Goal: Task Accomplishment & Management: Manage account settings

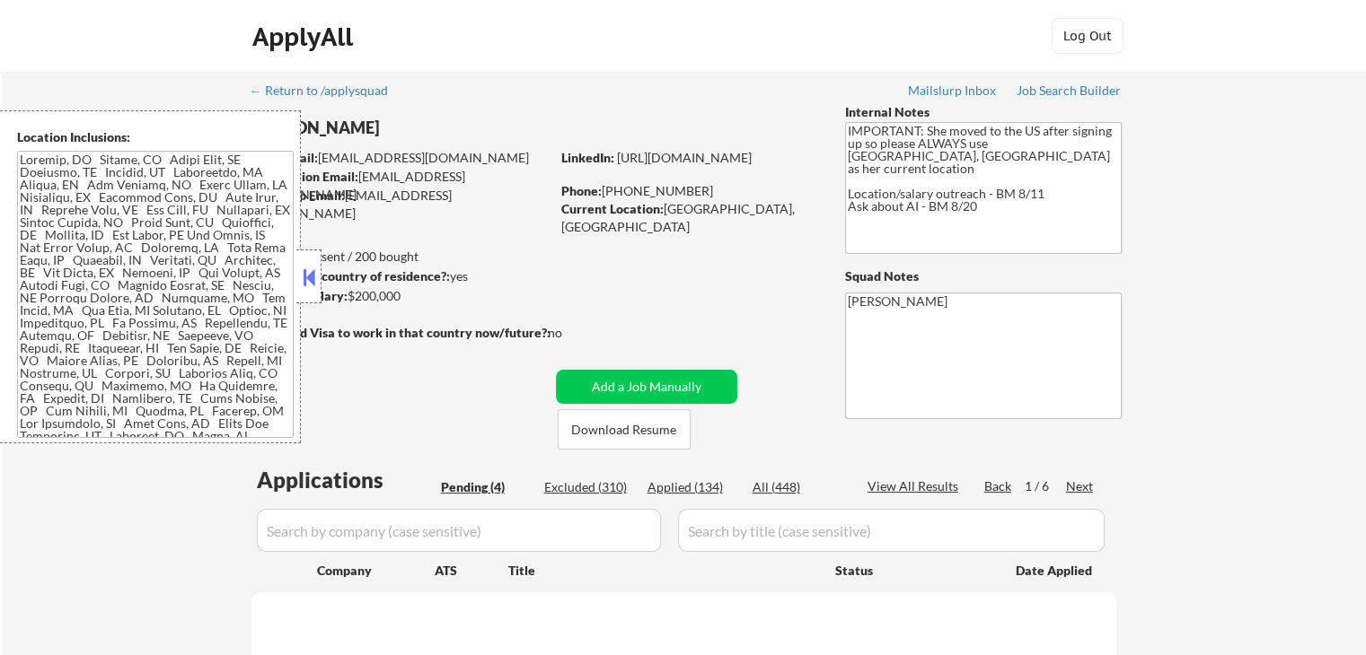
select select ""pending""
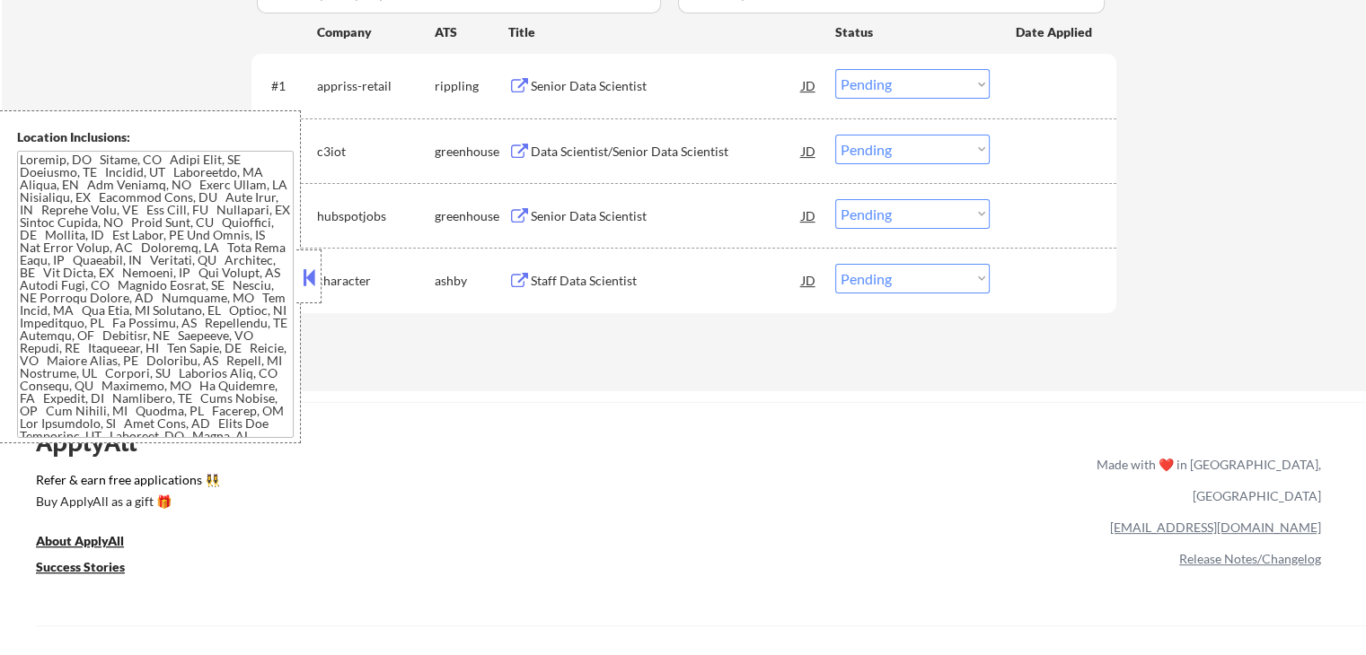
scroll to position [359, 0]
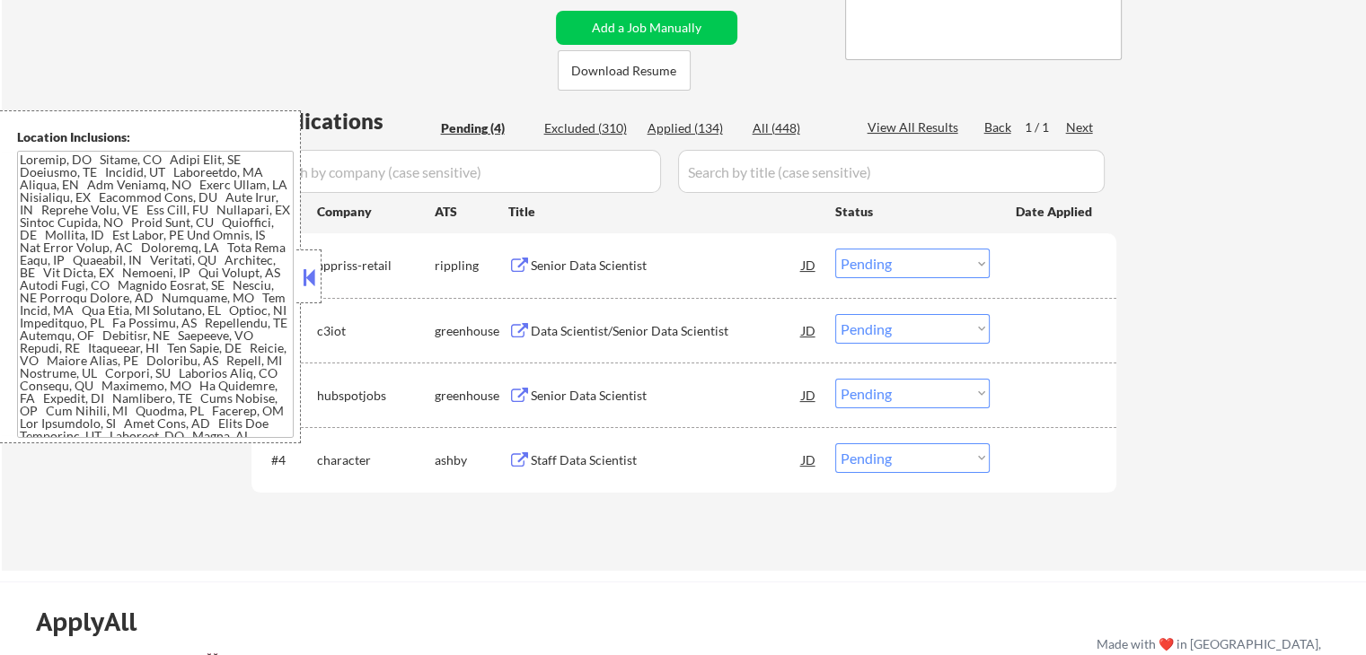
click at [514, 261] on button at bounding box center [519, 266] width 22 height 17
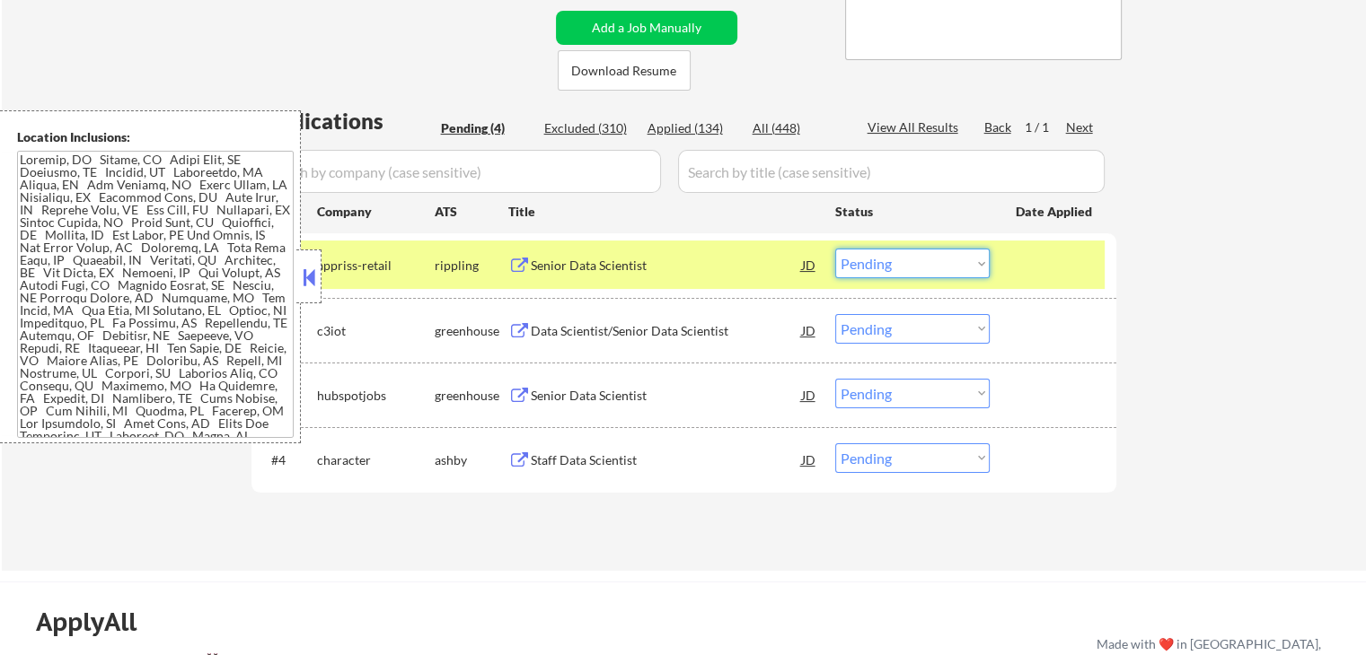
click at [898, 261] on select "Choose an option... Pending Applied Excluded (Questions) Excluded (Expired) Exc…" at bounding box center [912, 264] width 154 height 30
click at [835, 249] on select "Choose an option... Pending Applied Excluded (Questions) Excluded (Expired) Exc…" at bounding box center [912, 264] width 154 height 30
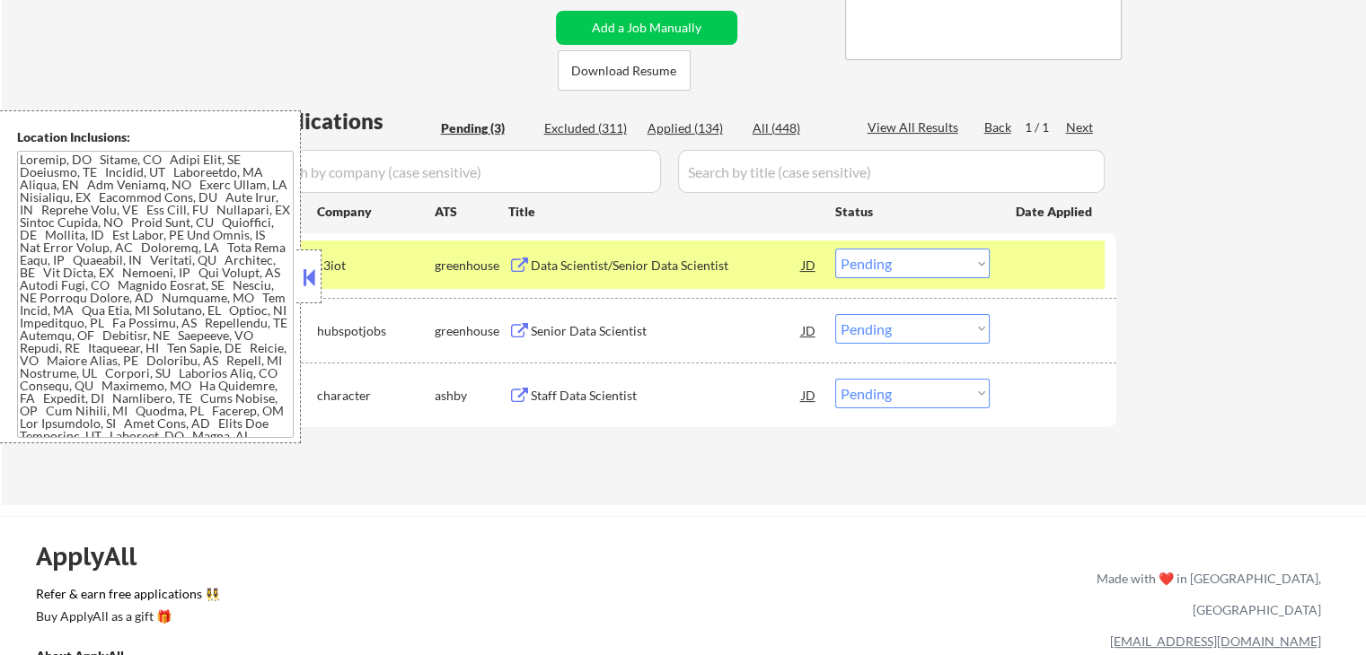
click at [516, 267] on button at bounding box center [519, 266] width 22 height 17
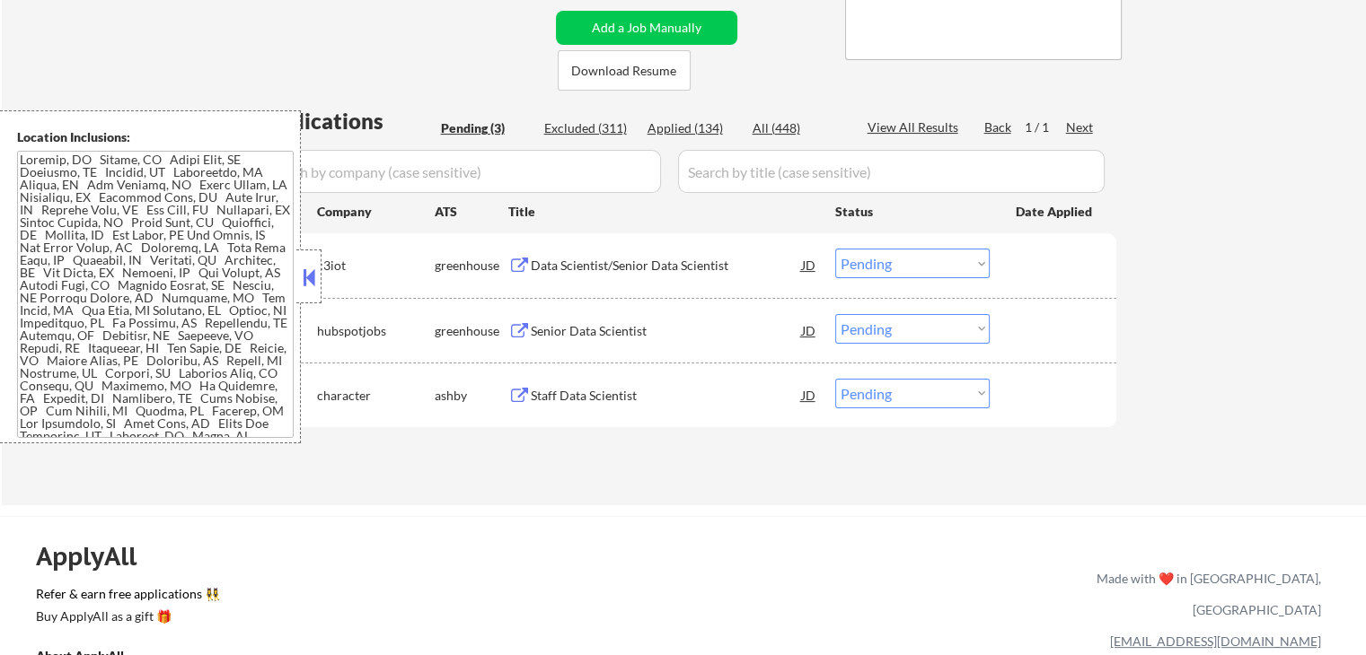
click at [919, 266] on select "Choose an option... Pending Applied Excluded (Questions) Excluded (Expired) Exc…" at bounding box center [912, 264] width 154 height 30
click at [835, 249] on select "Choose an option... Pending Applied Excluded (Questions) Excluded (Expired) Exc…" at bounding box center [912, 264] width 154 height 30
click at [519, 328] on button at bounding box center [519, 331] width 22 height 17
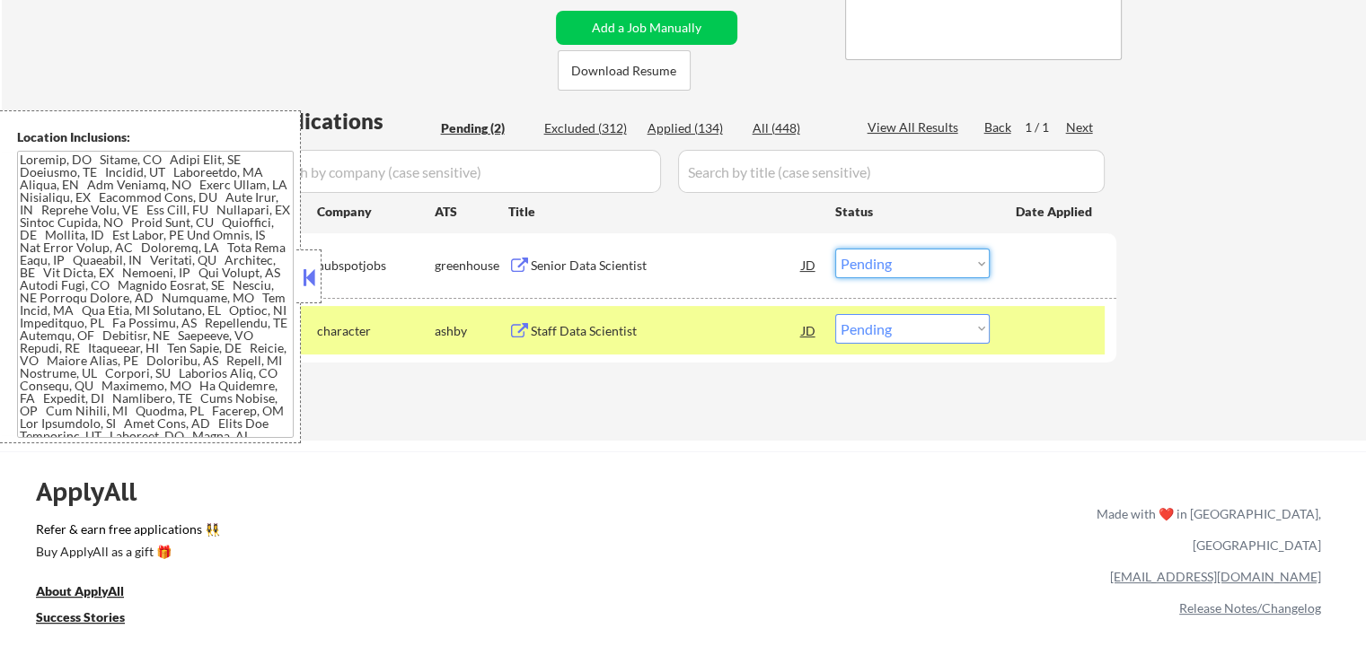
click at [894, 265] on select "Choose an option... Pending Applied Excluded (Questions) Excluded (Expired) Exc…" at bounding box center [912, 264] width 154 height 30
click at [835, 249] on select "Choose an option... Pending Applied Excluded (Questions) Excluded (Expired) Exc…" at bounding box center [912, 264] width 154 height 30
click at [517, 327] on button at bounding box center [519, 331] width 22 height 17
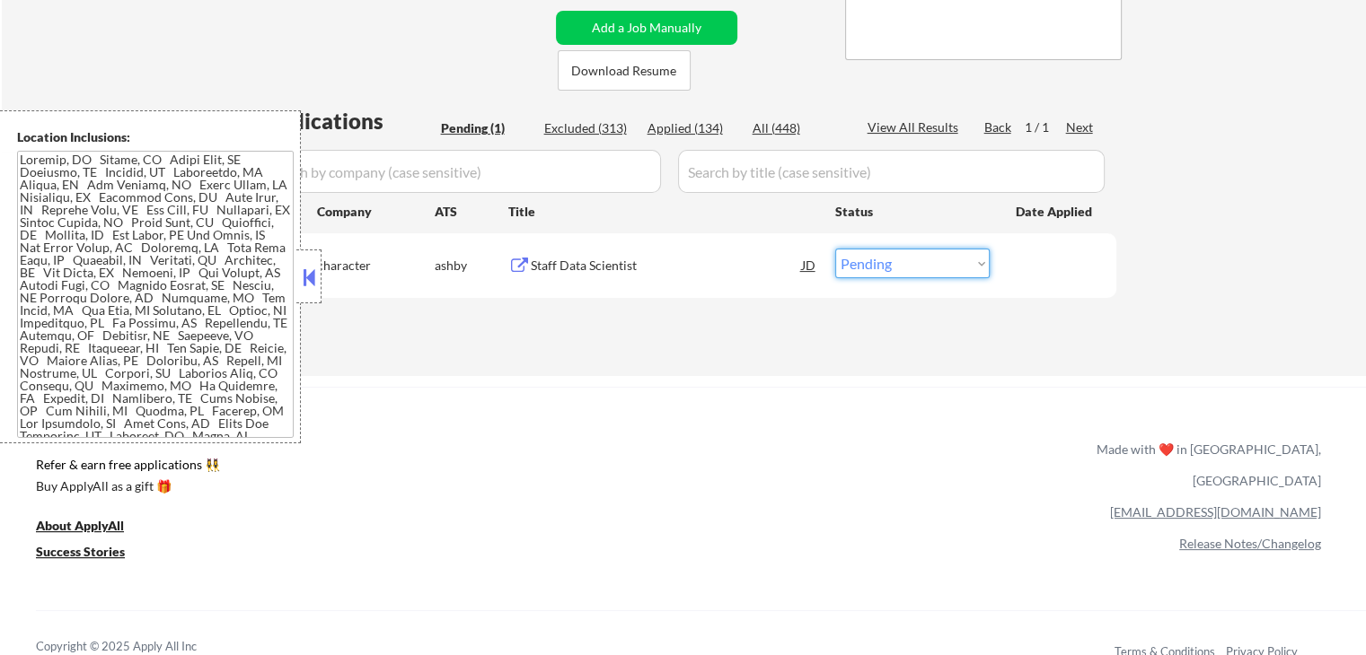
click at [879, 272] on select "Choose an option... Pending Applied Excluded (Questions) Excluded (Expired) Exc…" at bounding box center [912, 264] width 154 height 30
click at [835, 249] on select "Choose an option... Pending Applied Excluded (Questions) Excluded (Expired) Exc…" at bounding box center [912, 264] width 154 height 30
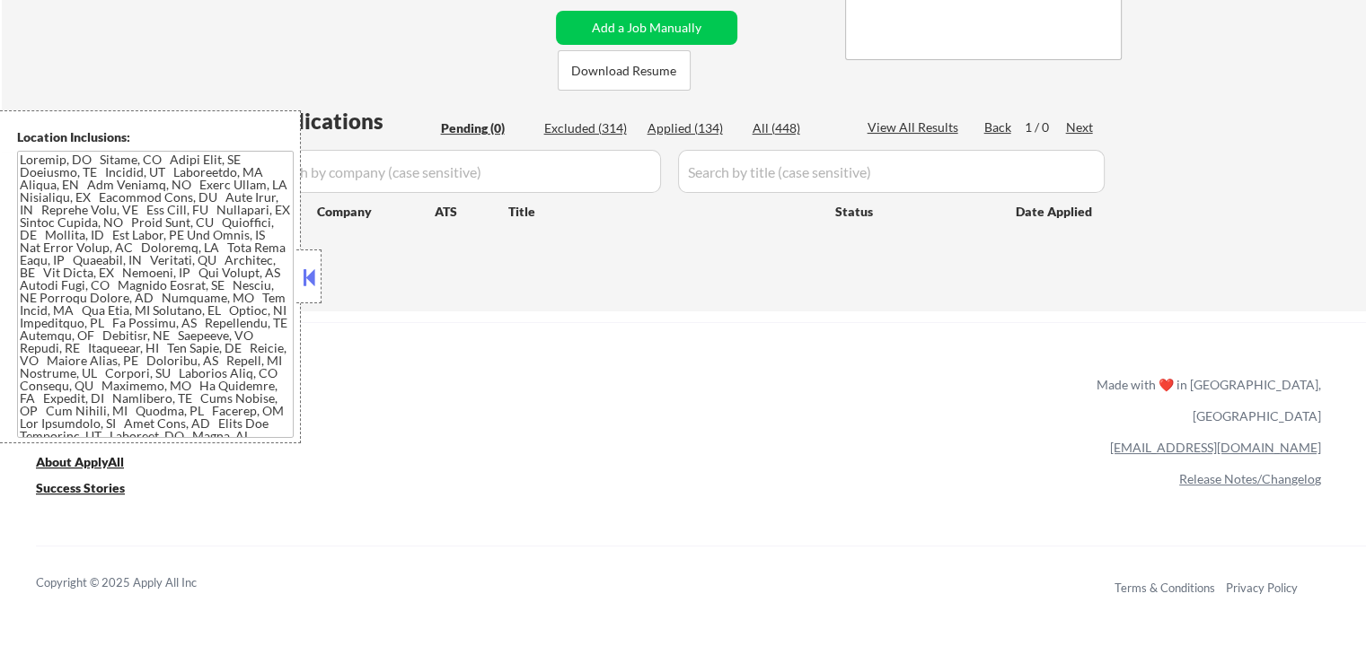
click at [565, 326] on div "ApplyAll Refer & earn free applications 👯‍♀️ Buy ApplyAll as a gift 🎁 About App…" at bounding box center [683, 461] width 1366 height 279
click at [673, 127] on div "Applied (134)" at bounding box center [692, 128] width 90 height 18
select select ""applied""
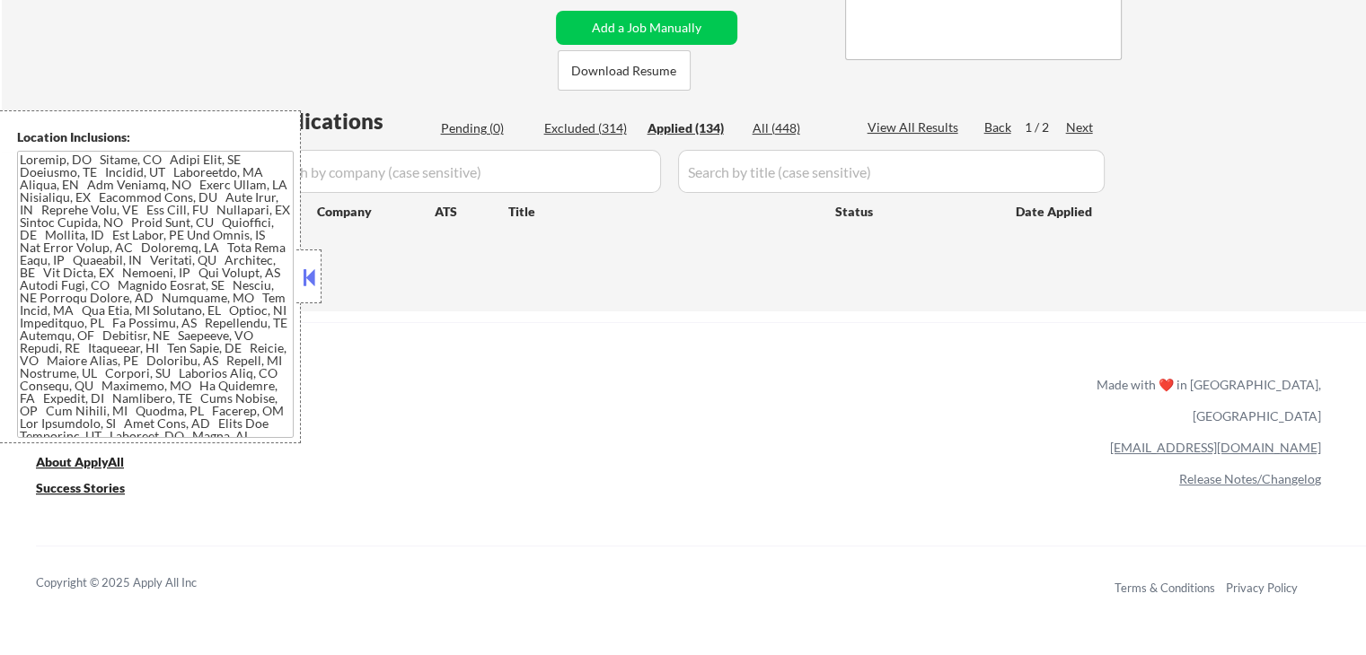
select select ""applied""
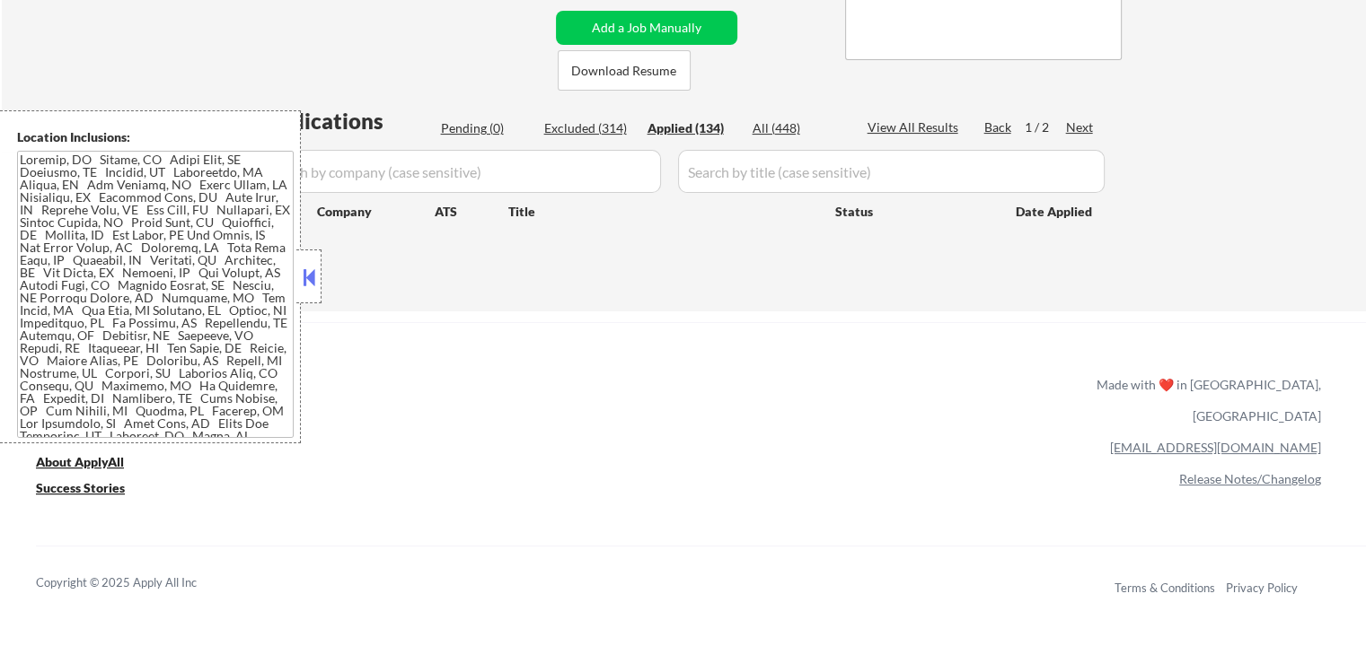
select select ""applied""
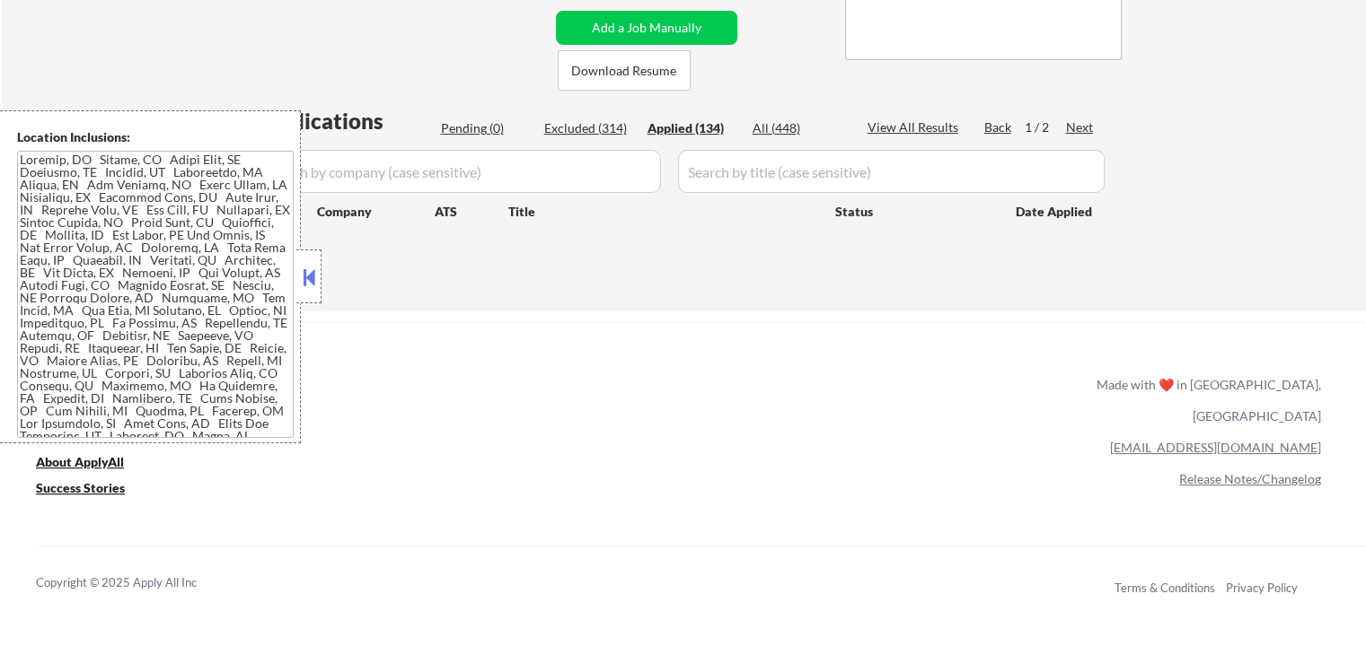
select select ""applied""
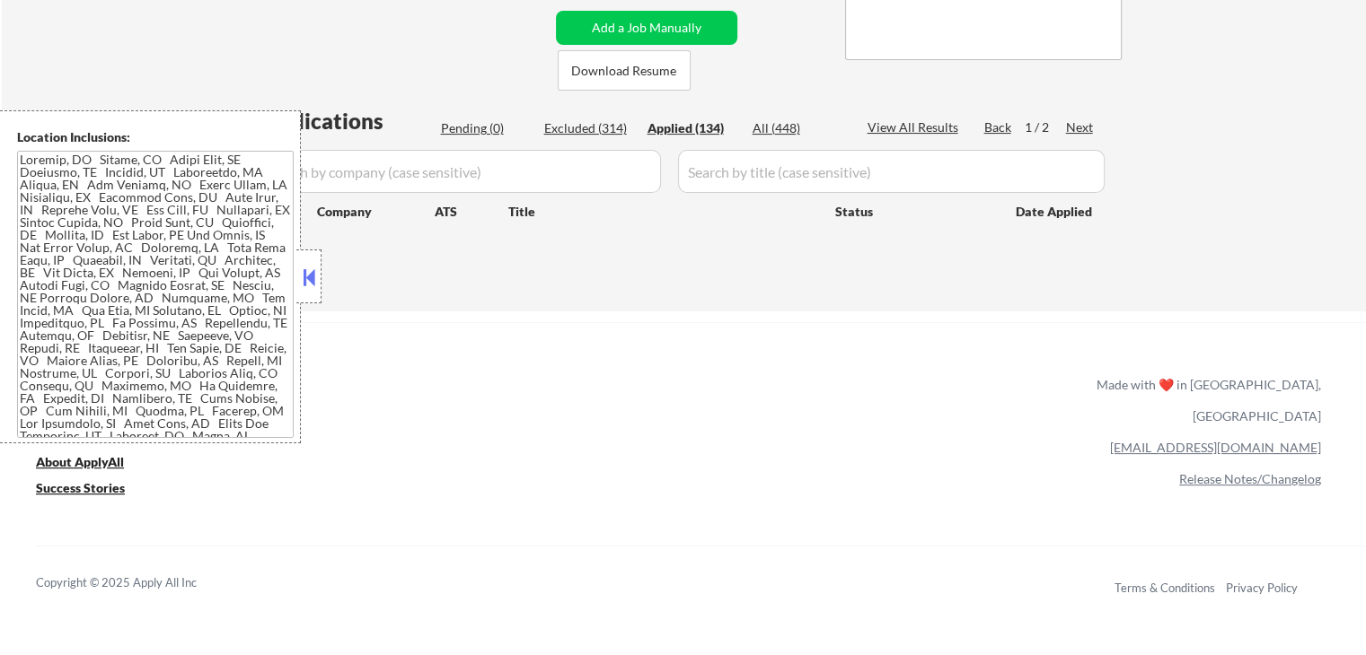
select select ""applied""
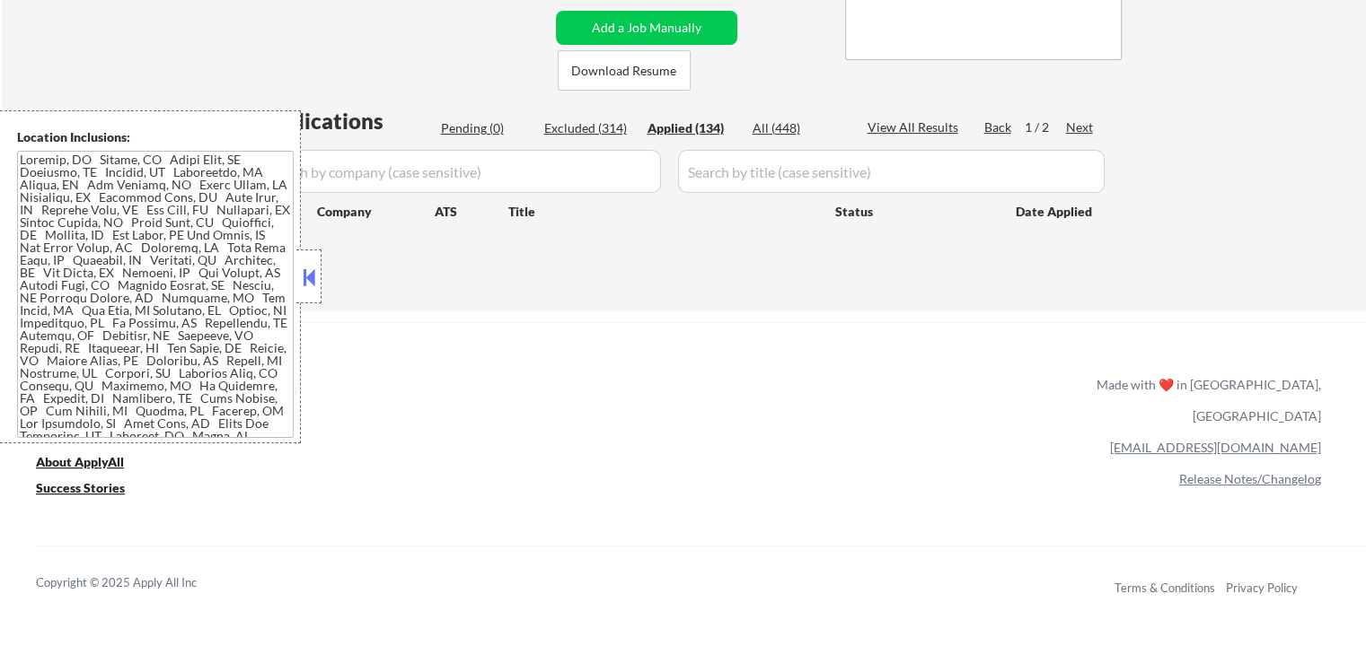
select select ""applied""
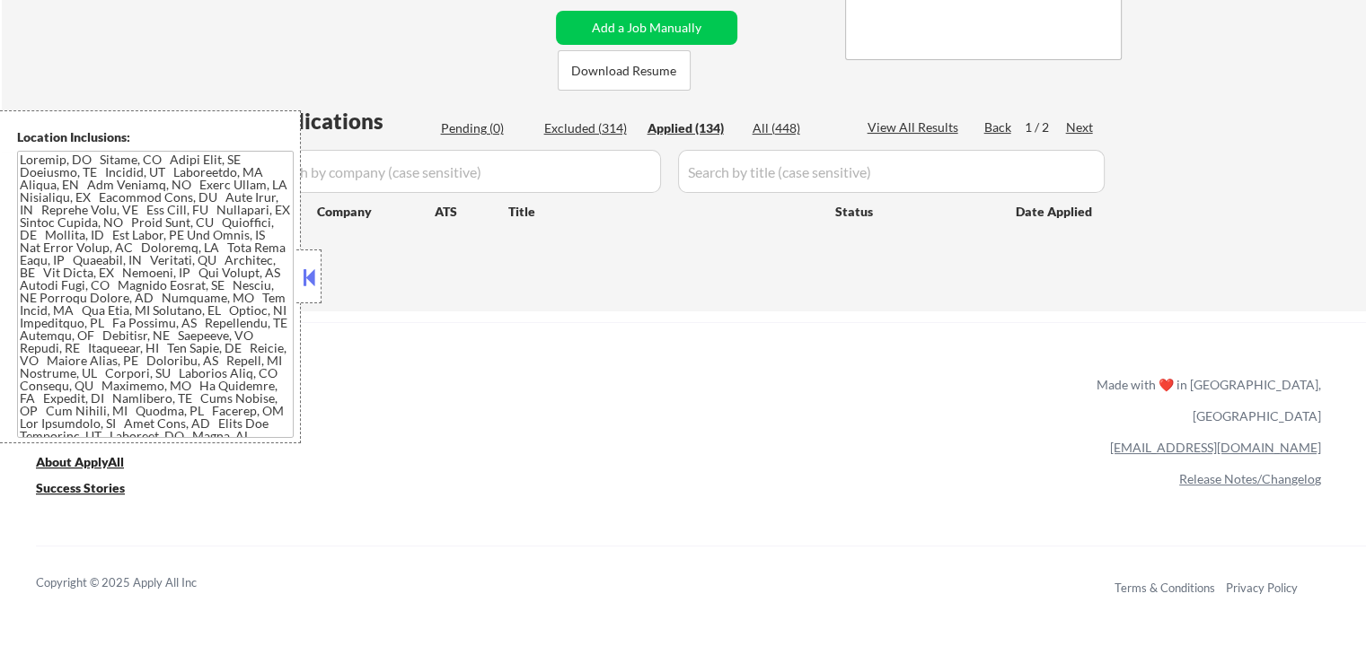
select select ""applied""
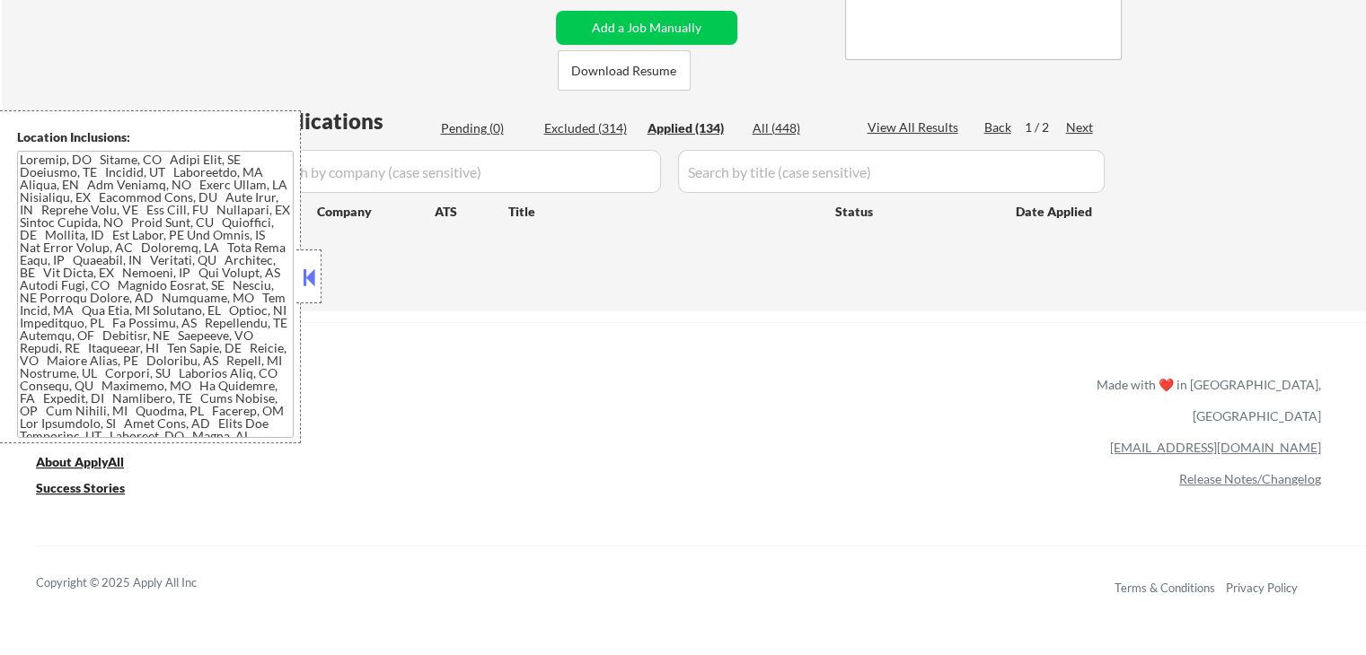
select select ""applied""
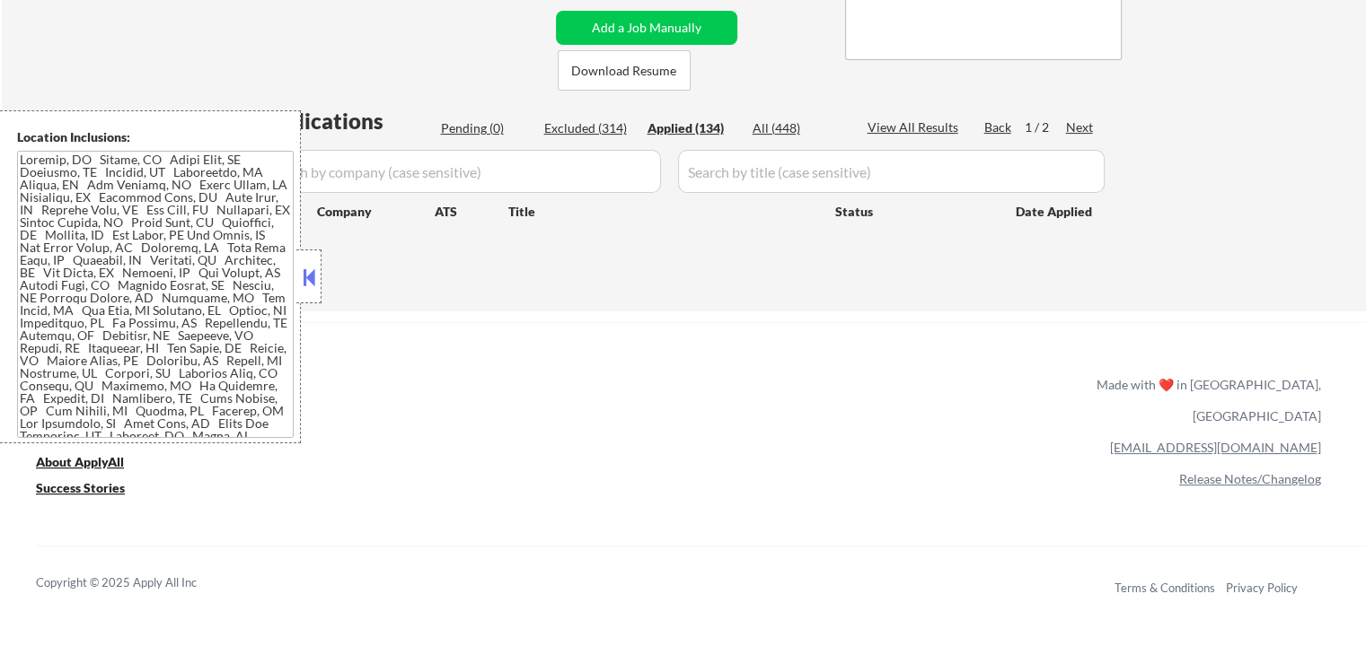
select select ""applied""
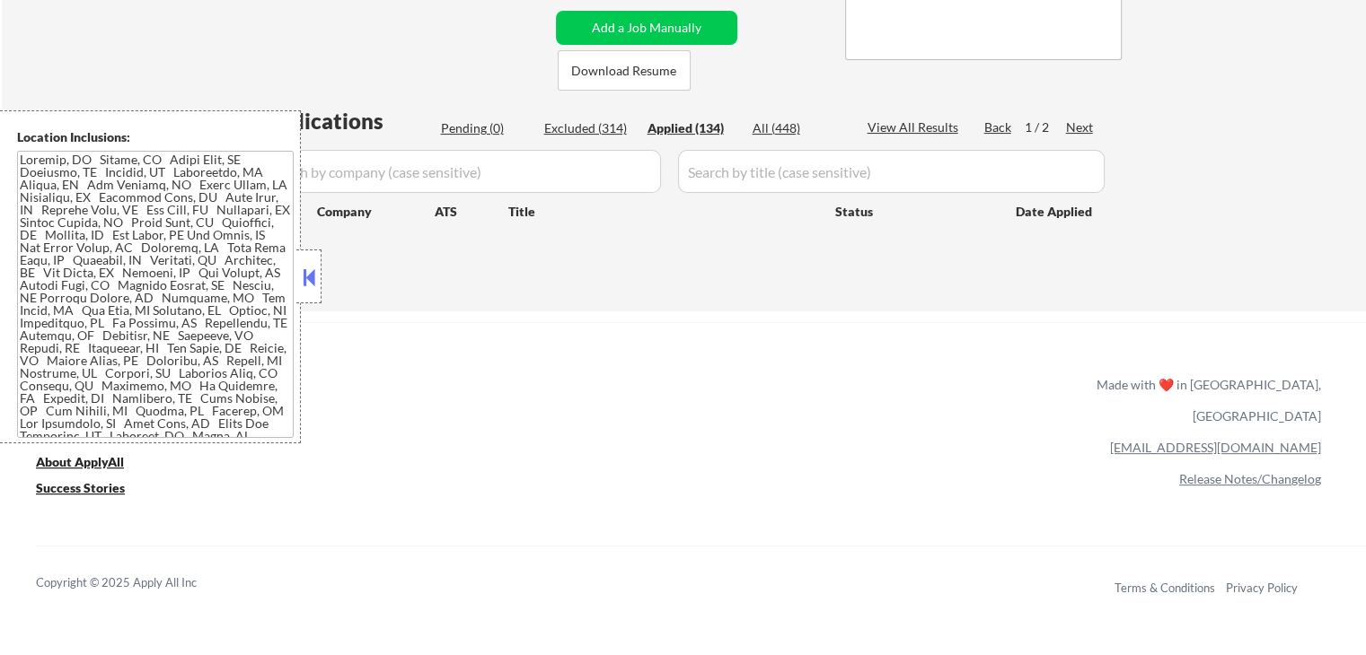
select select ""applied""
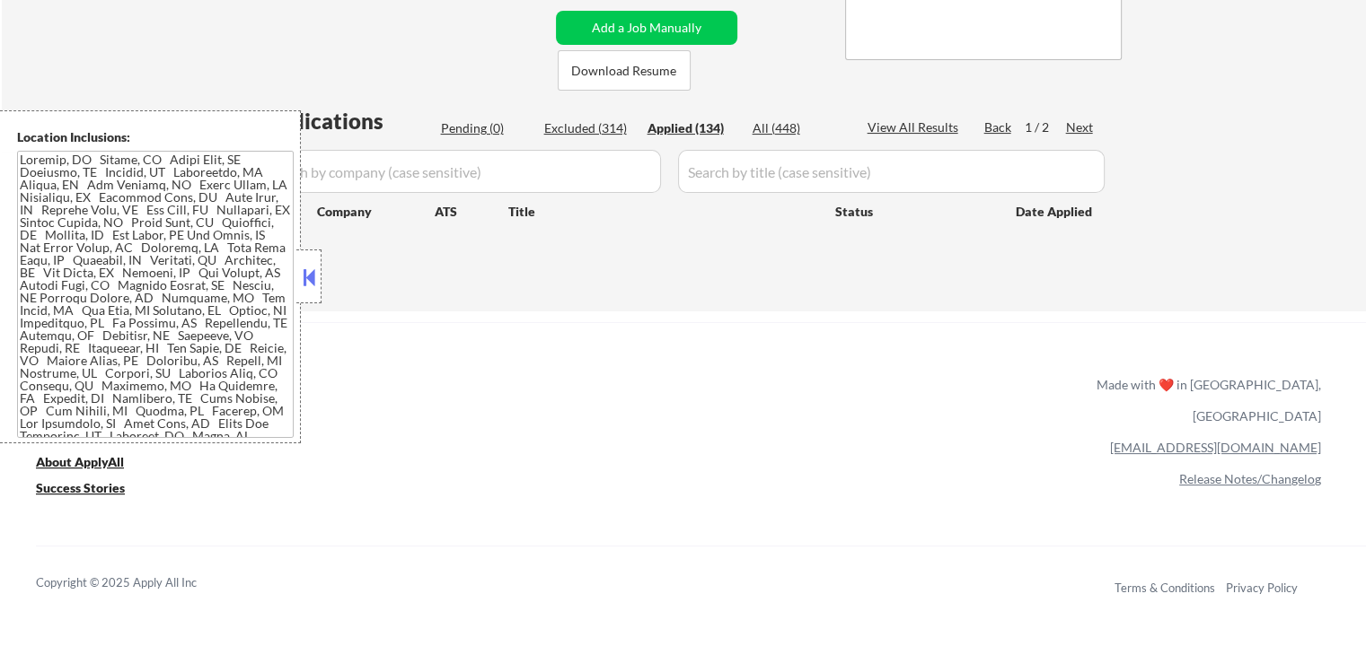
select select ""applied""
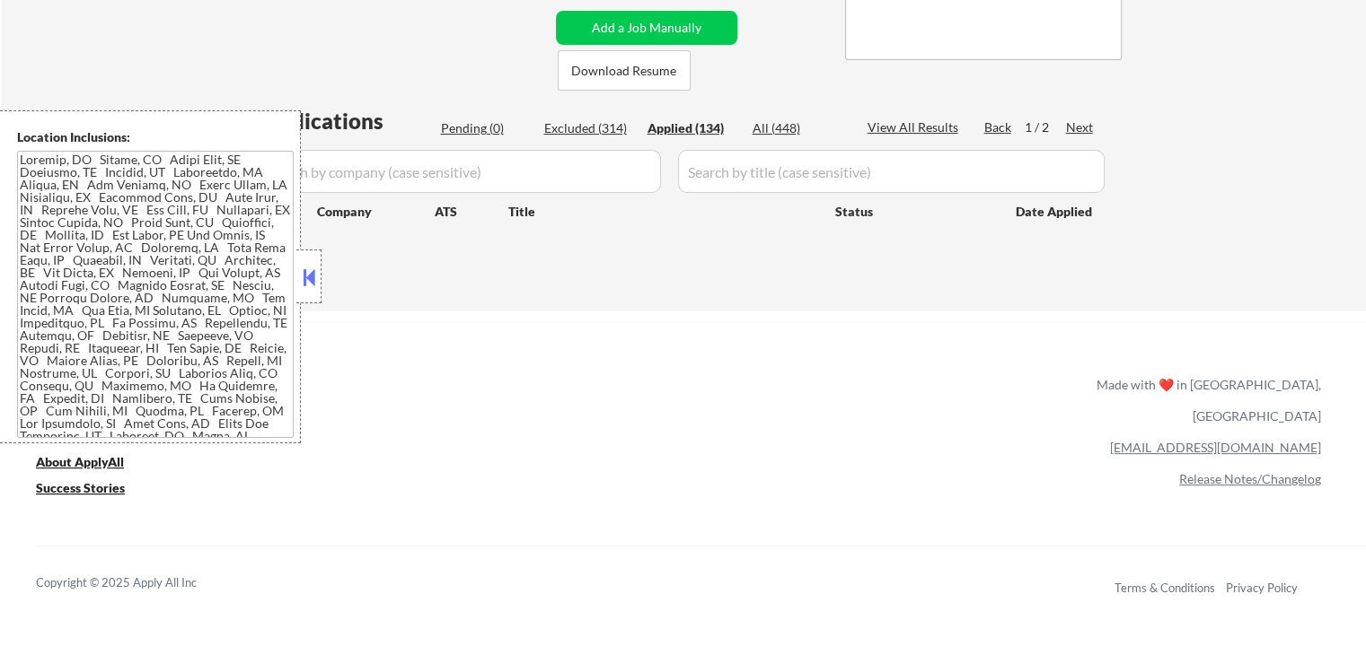
select select ""applied""
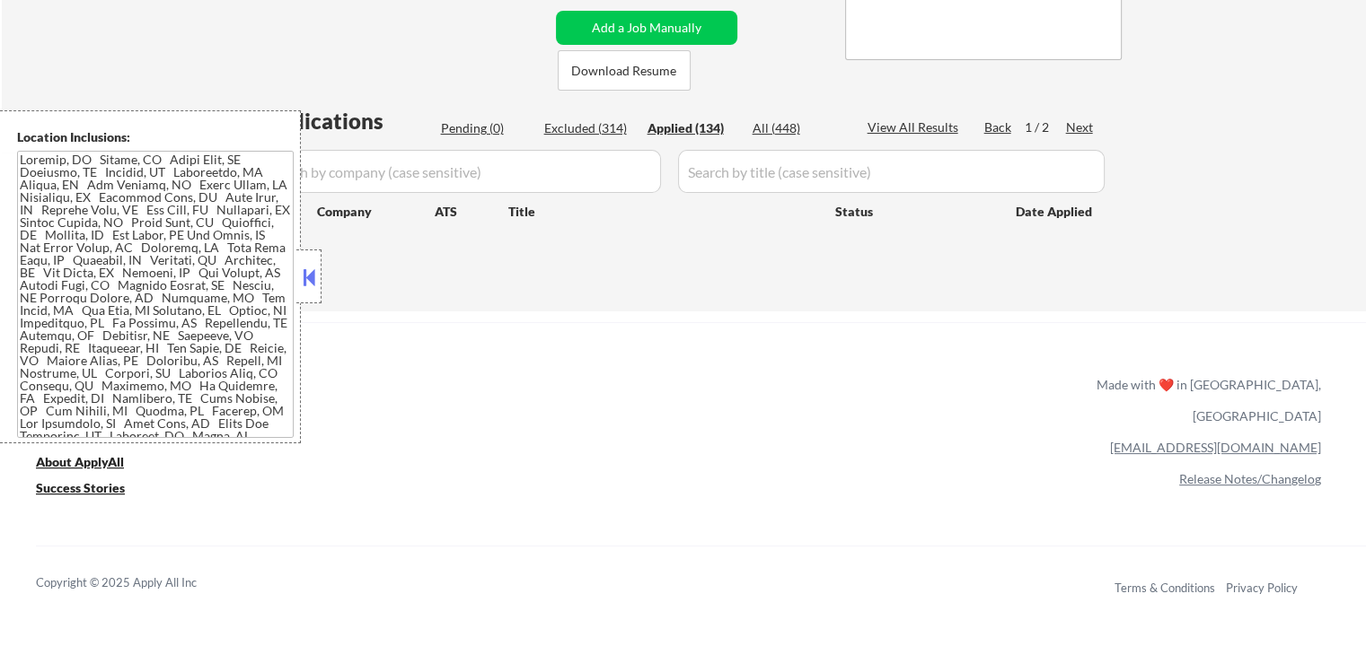
select select ""applied""
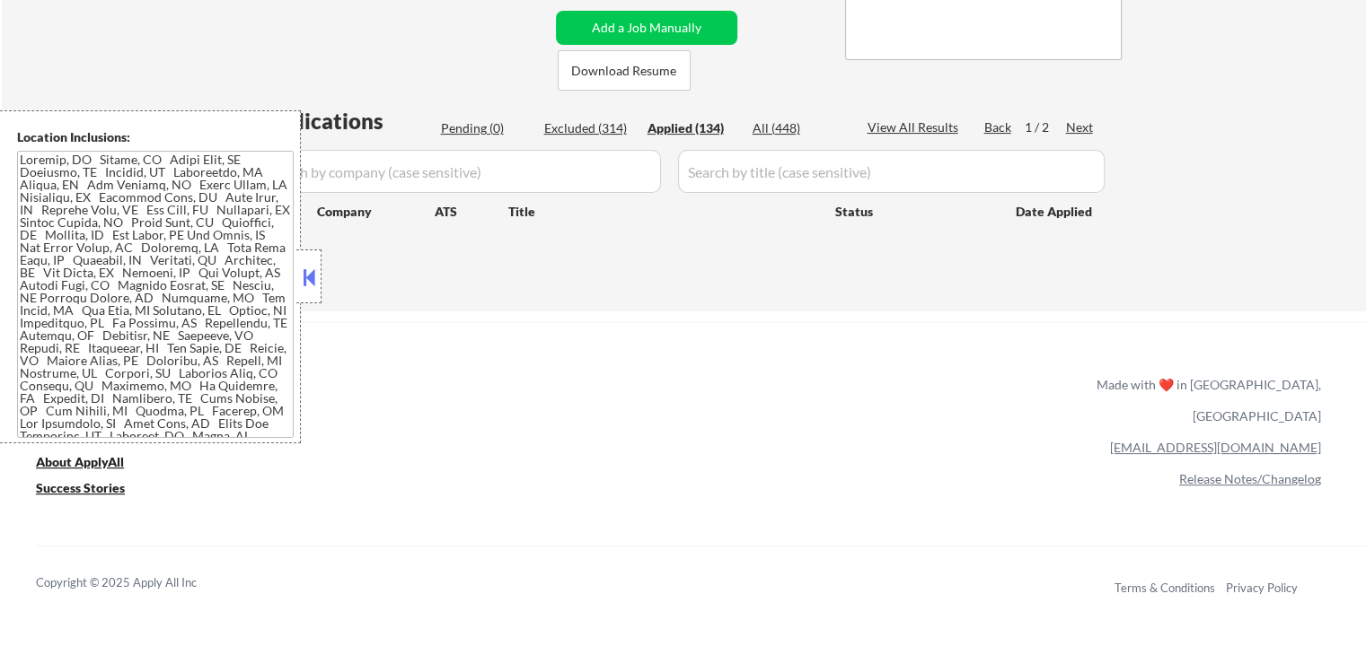
select select ""applied""
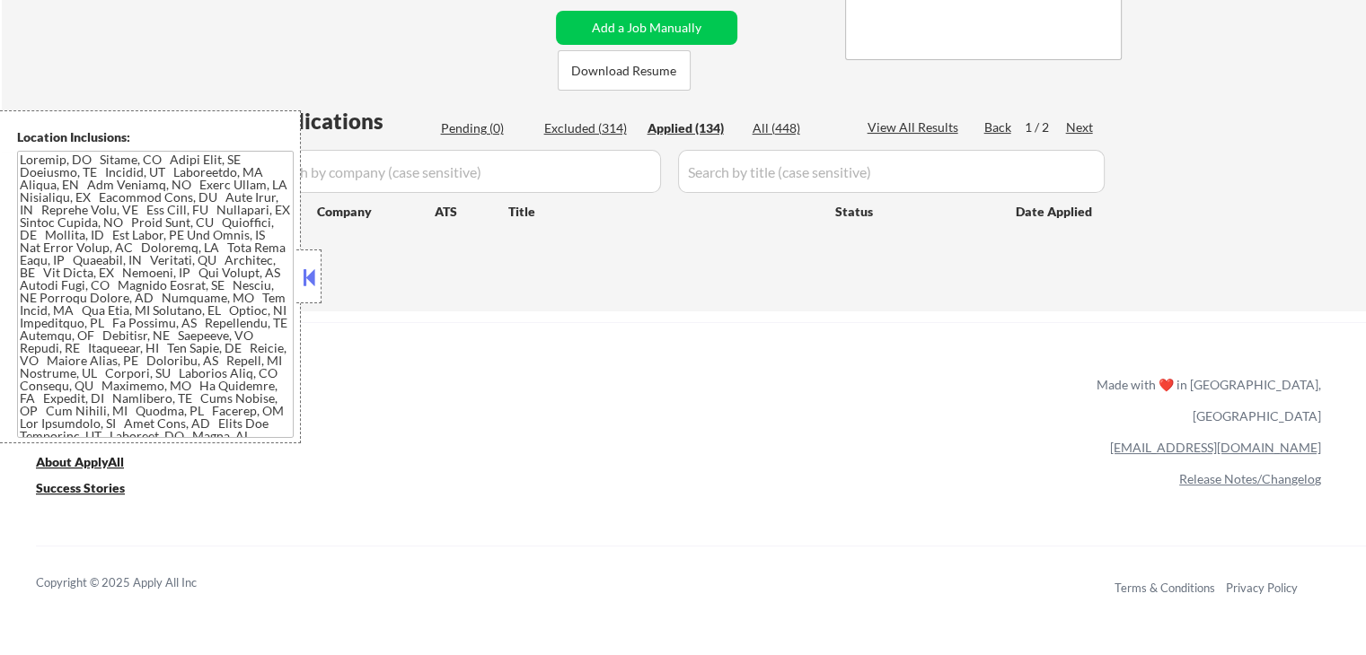
select select ""applied""
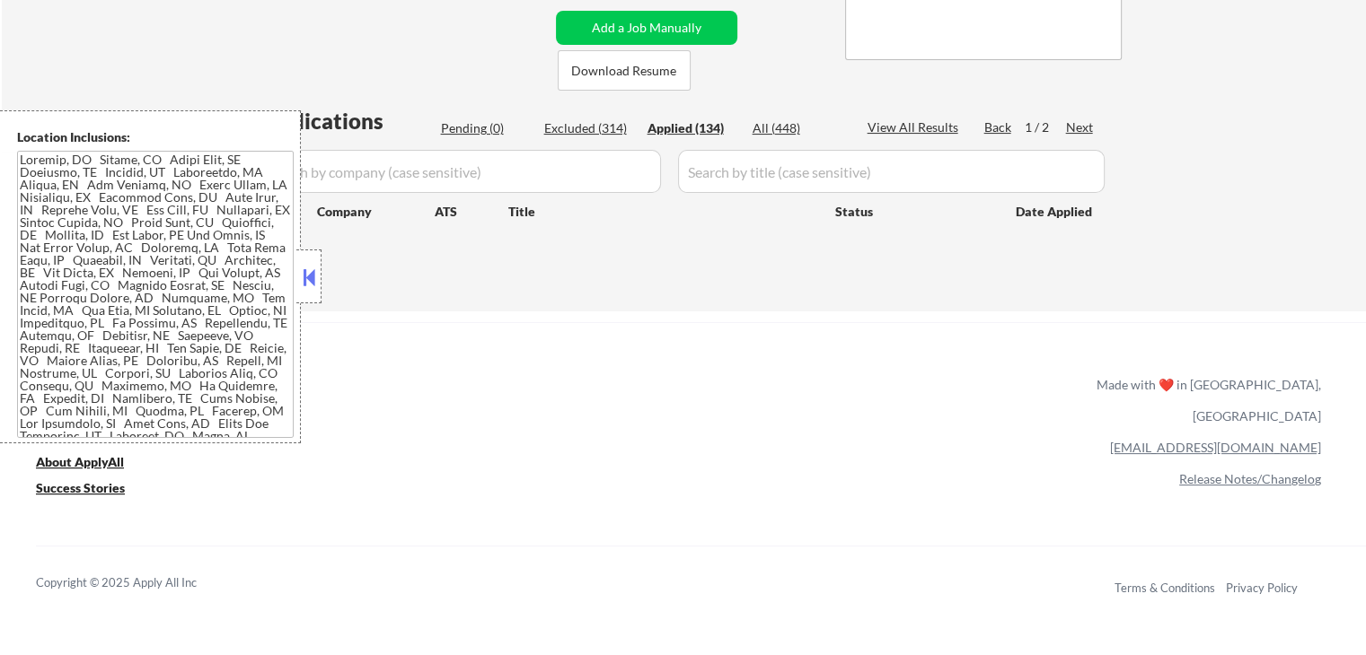
select select ""applied""
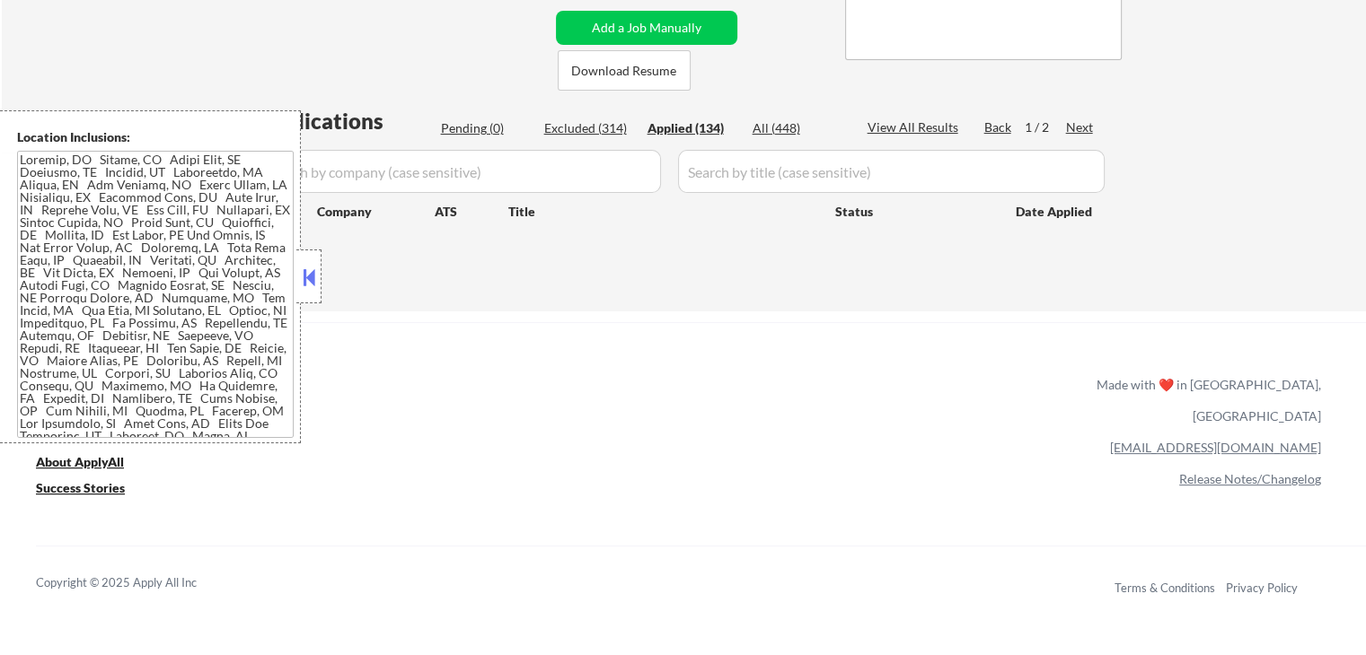
select select ""applied""
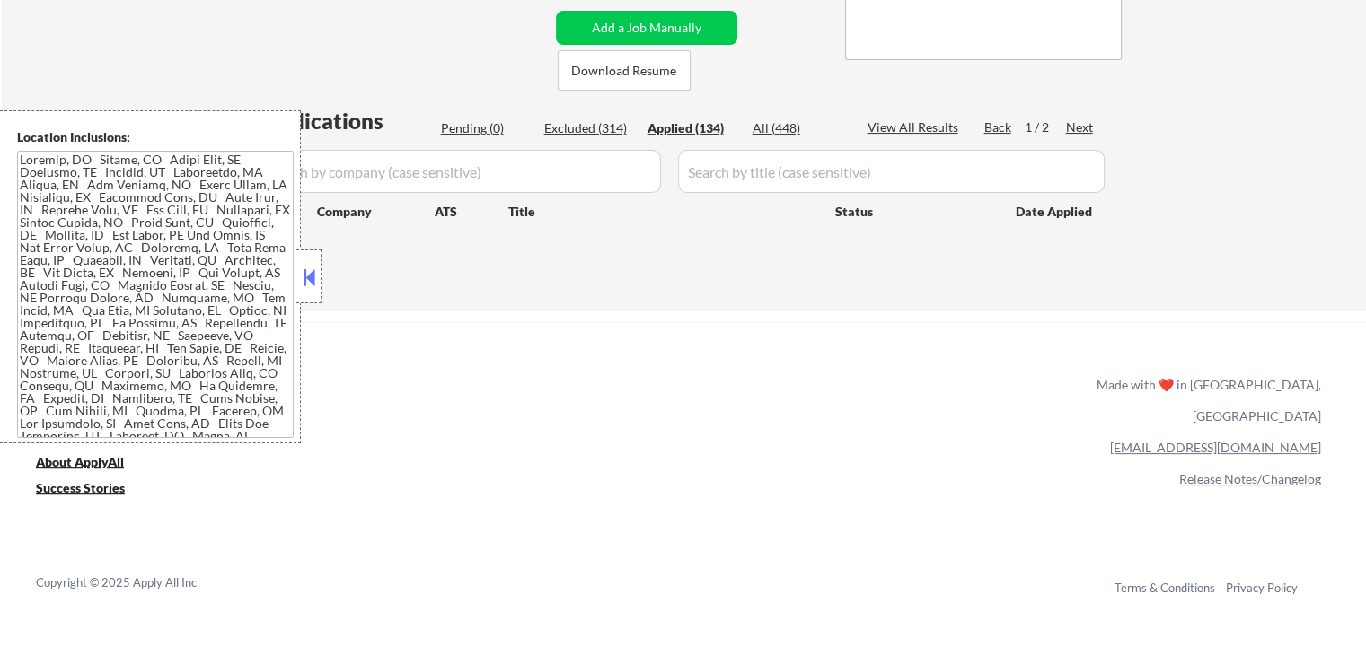
select select ""applied""
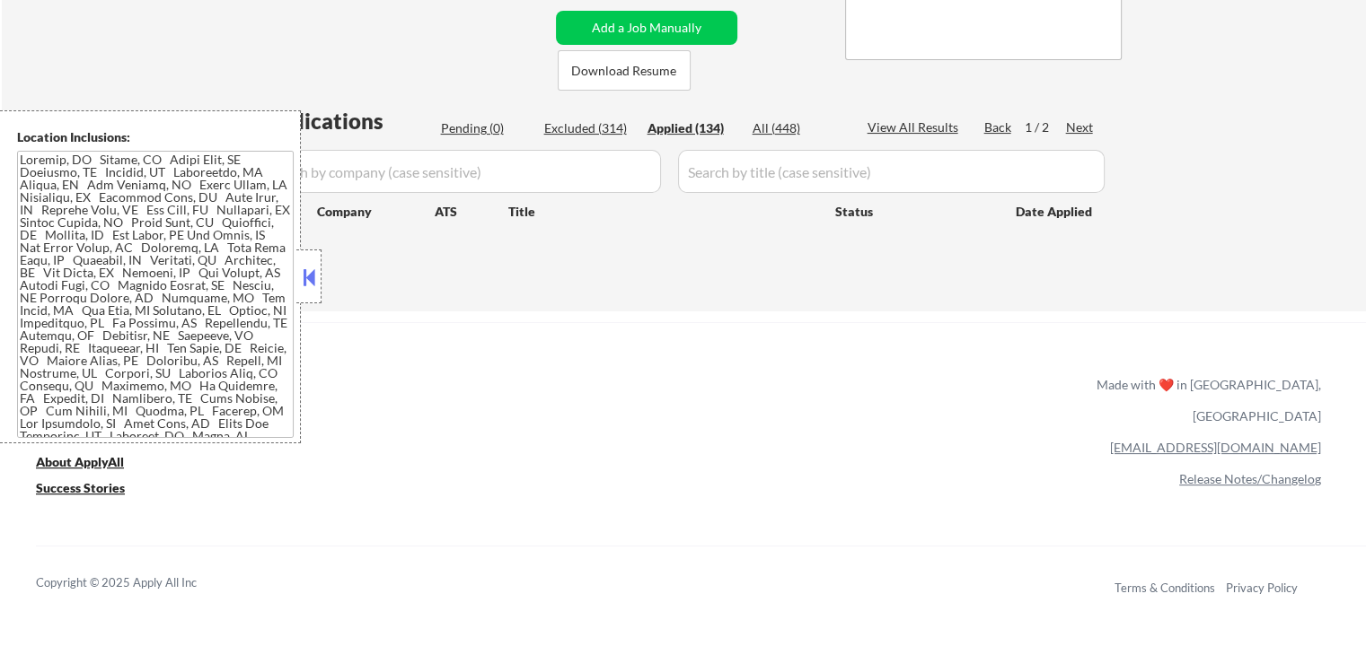
select select ""applied""
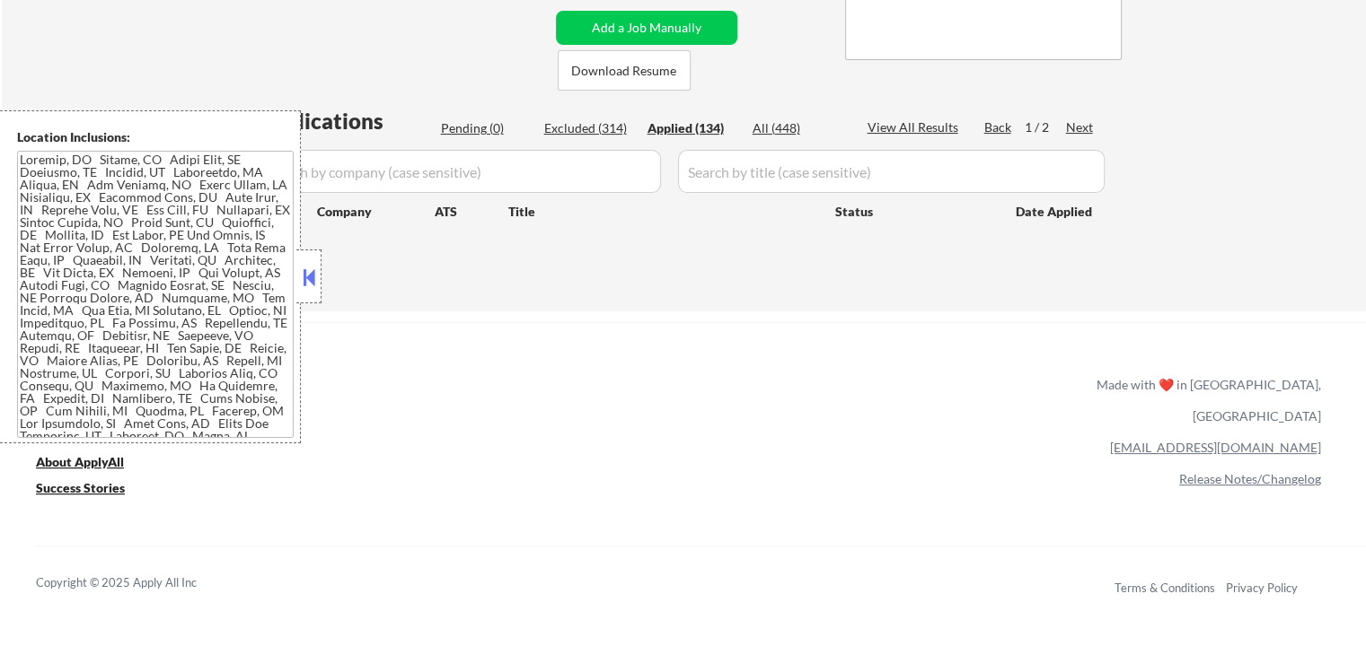
select select ""applied""
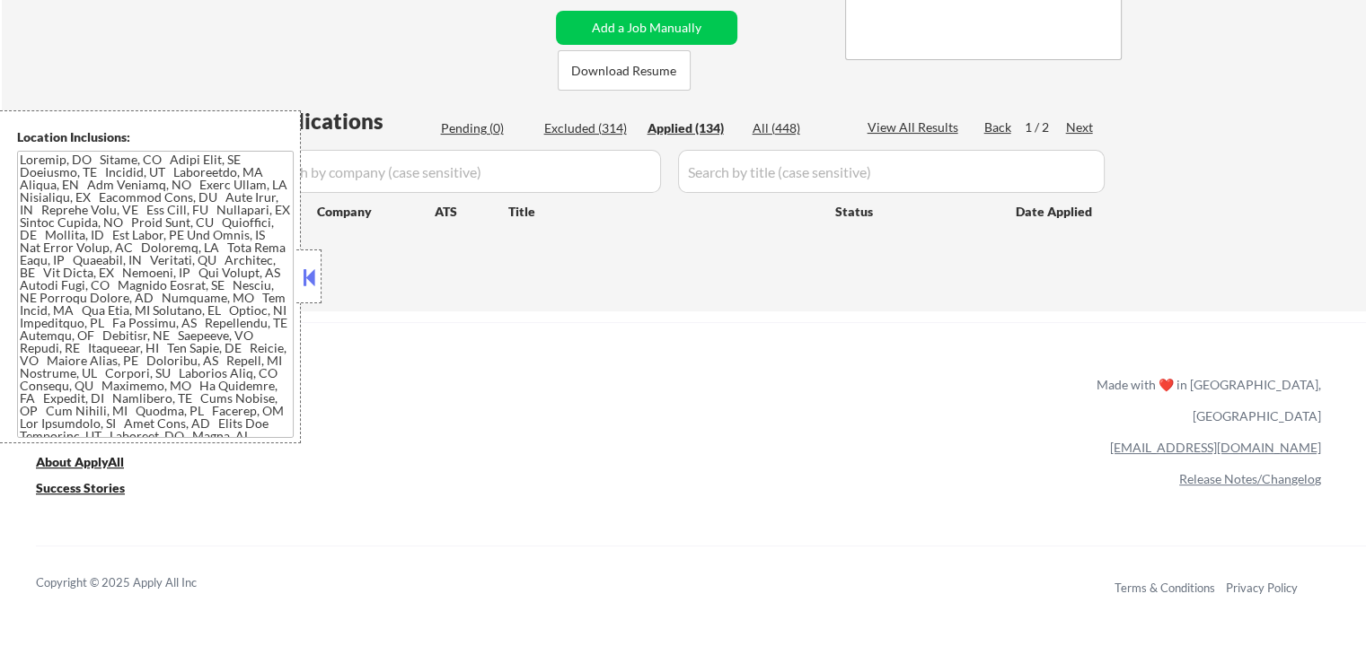
select select ""applied""
